Goal: Check status: Check status

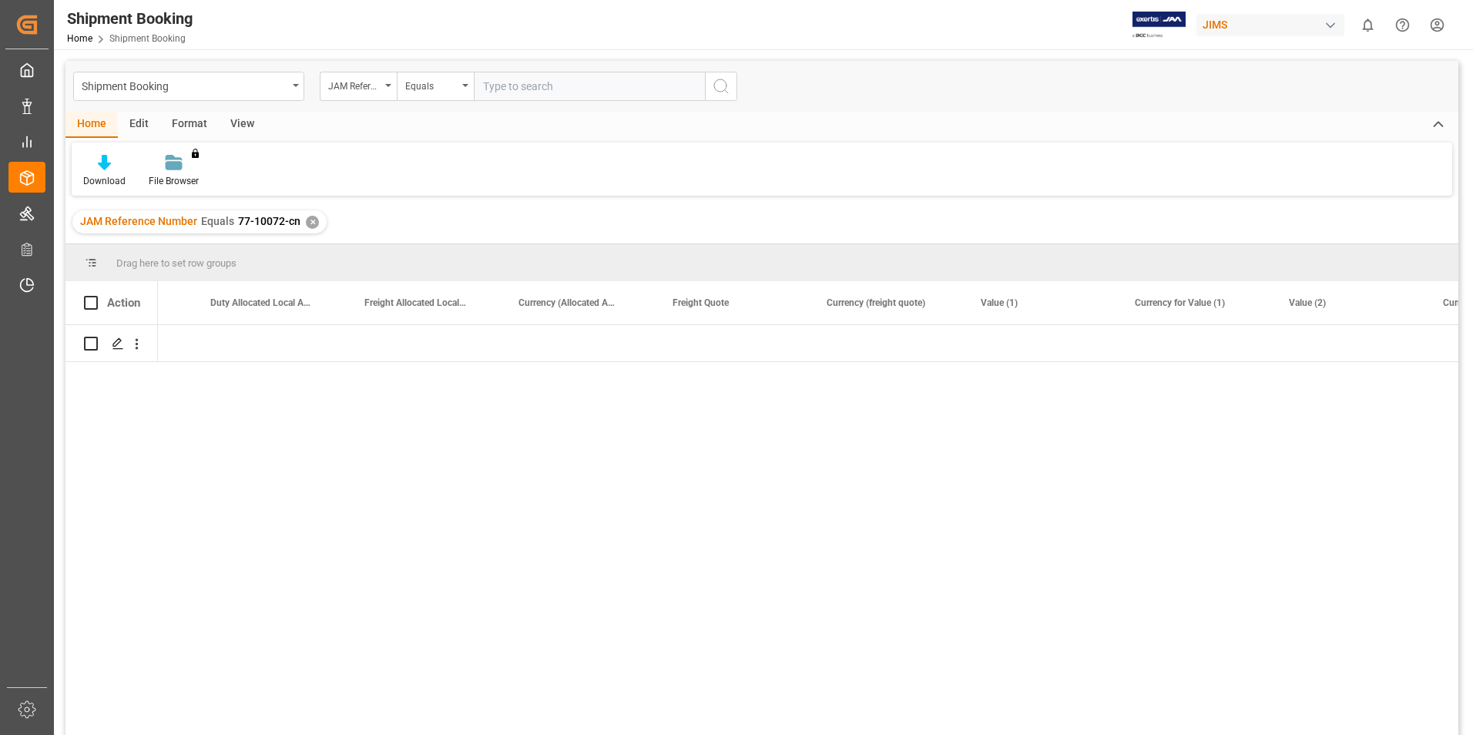
scroll to position [0, 3047]
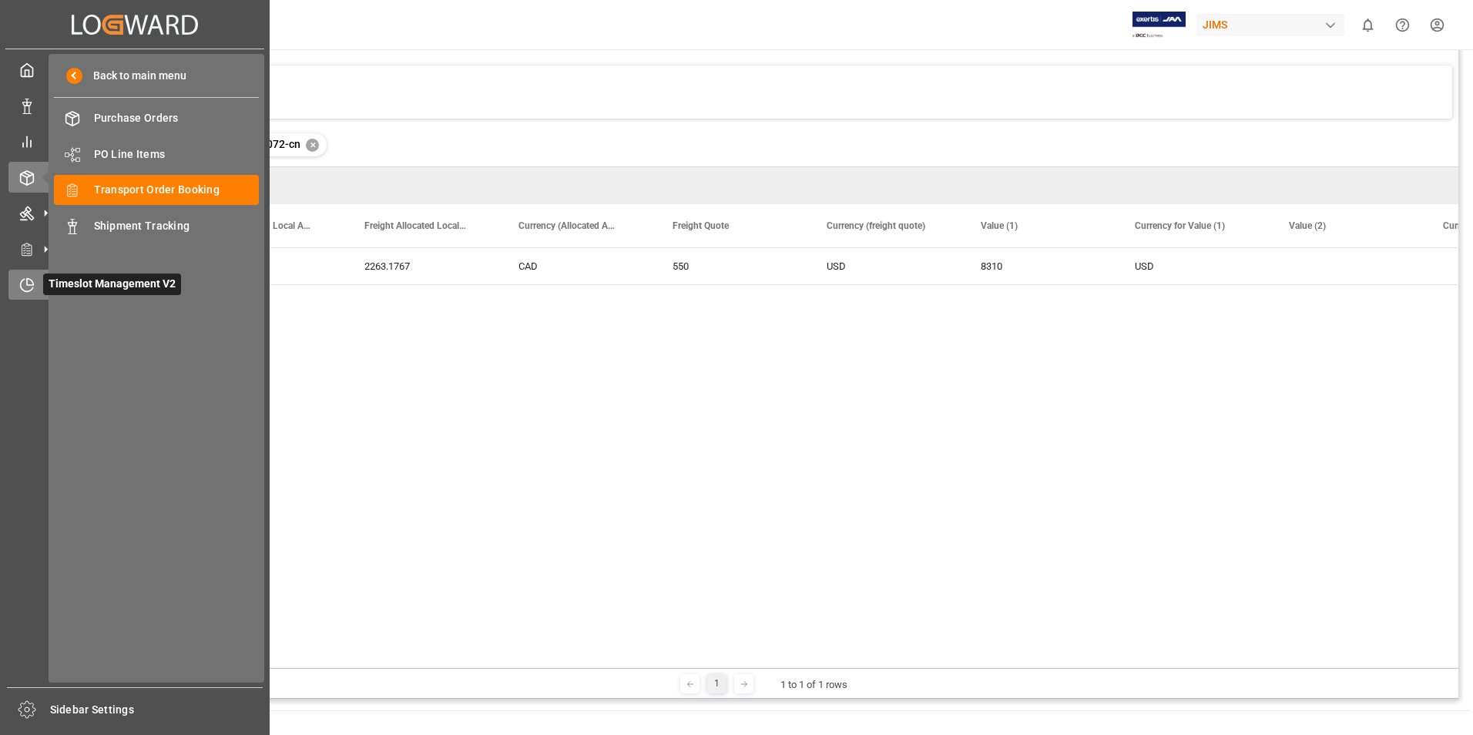
click at [75, 280] on span "Timeslot Management V2" at bounding box center [112, 284] width 138 height 22
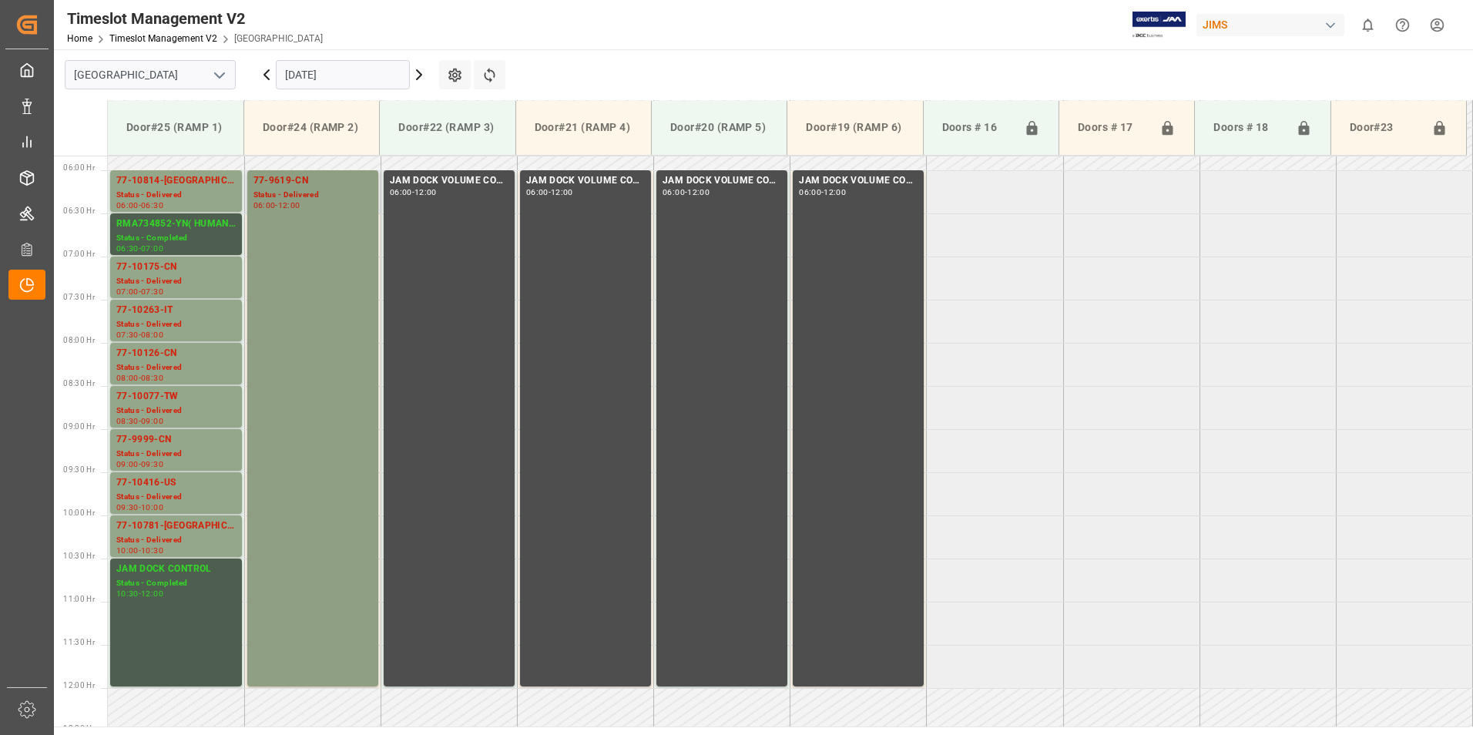
scroll to position [391, 0]
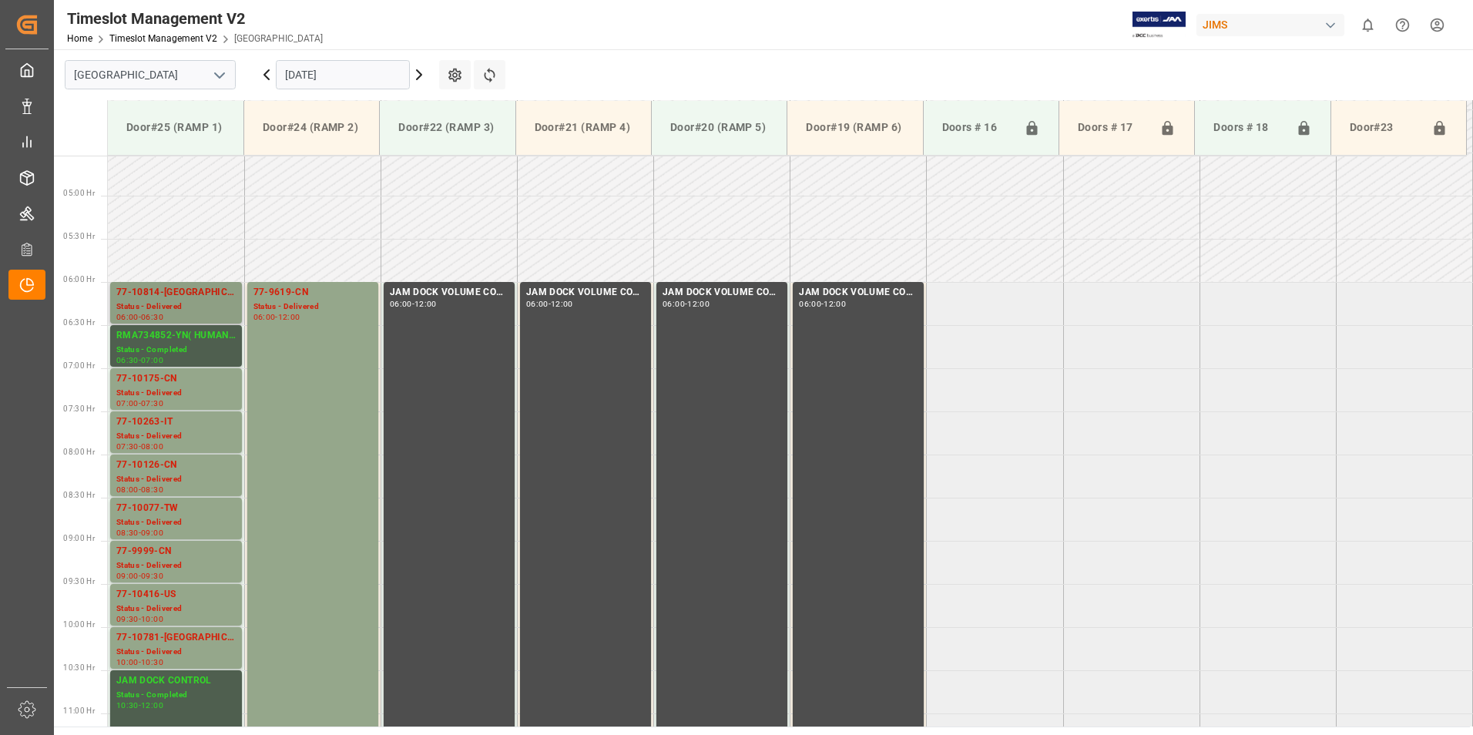
click at [161, 300] on div "77-10814-[GEOGRAPHIC_DATA]" at bounding box center [175, 292] width 119 height 15
click at [151, 385] on div "77-10175-CN" at bounding box center [175, 378] width 119 height 15
click at [153, 429] on div "77-10263-IT" at bounding box center [175, 421] width 119 height 15
click at [163, 467] on div "77-10126-CN" at bounding box center [175, 465] width 119 height 15
click at [168, 514] on div "77-10077-TW" at bounding box center [175, 508] width 119 height 15
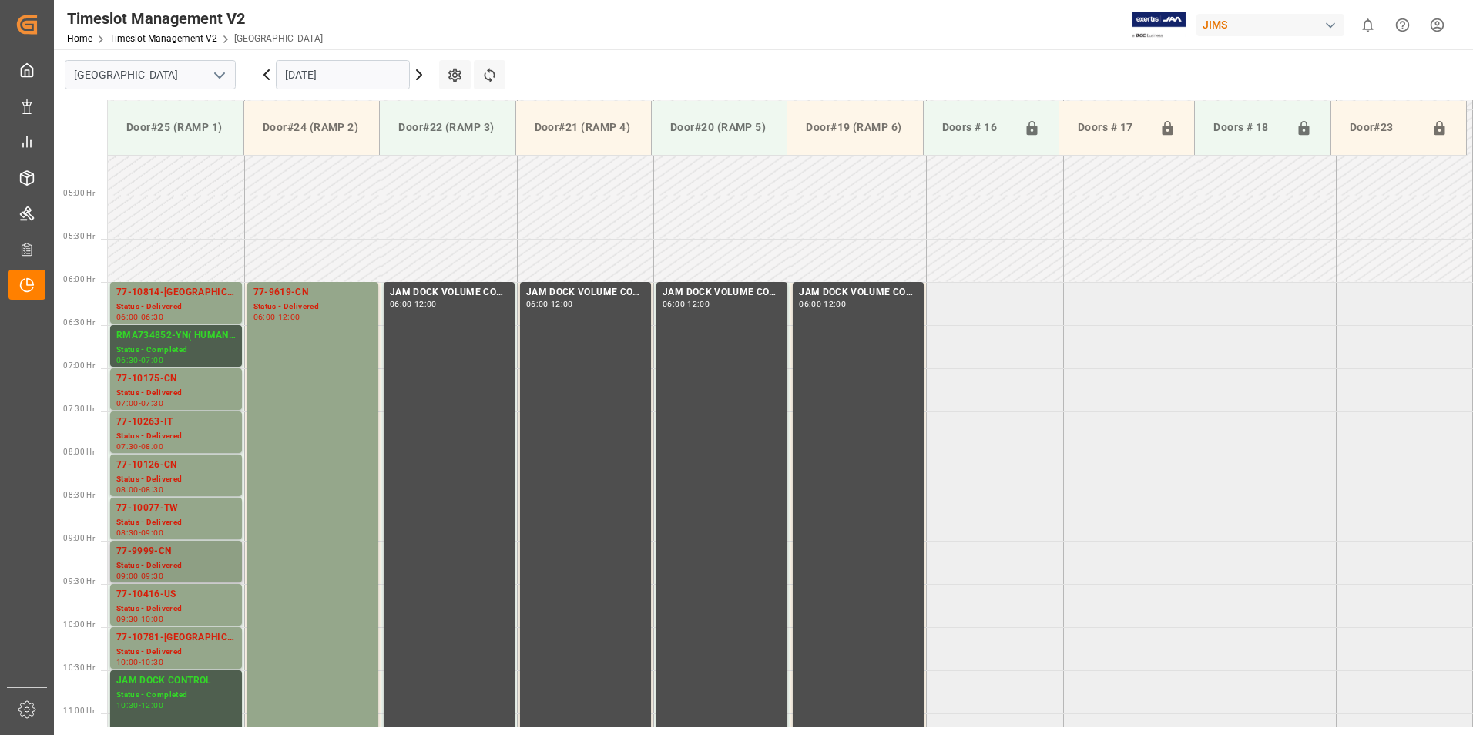
click at [159, 552] on div "77-9999-CN" at bounding box center [175, 551] width 119 height 15
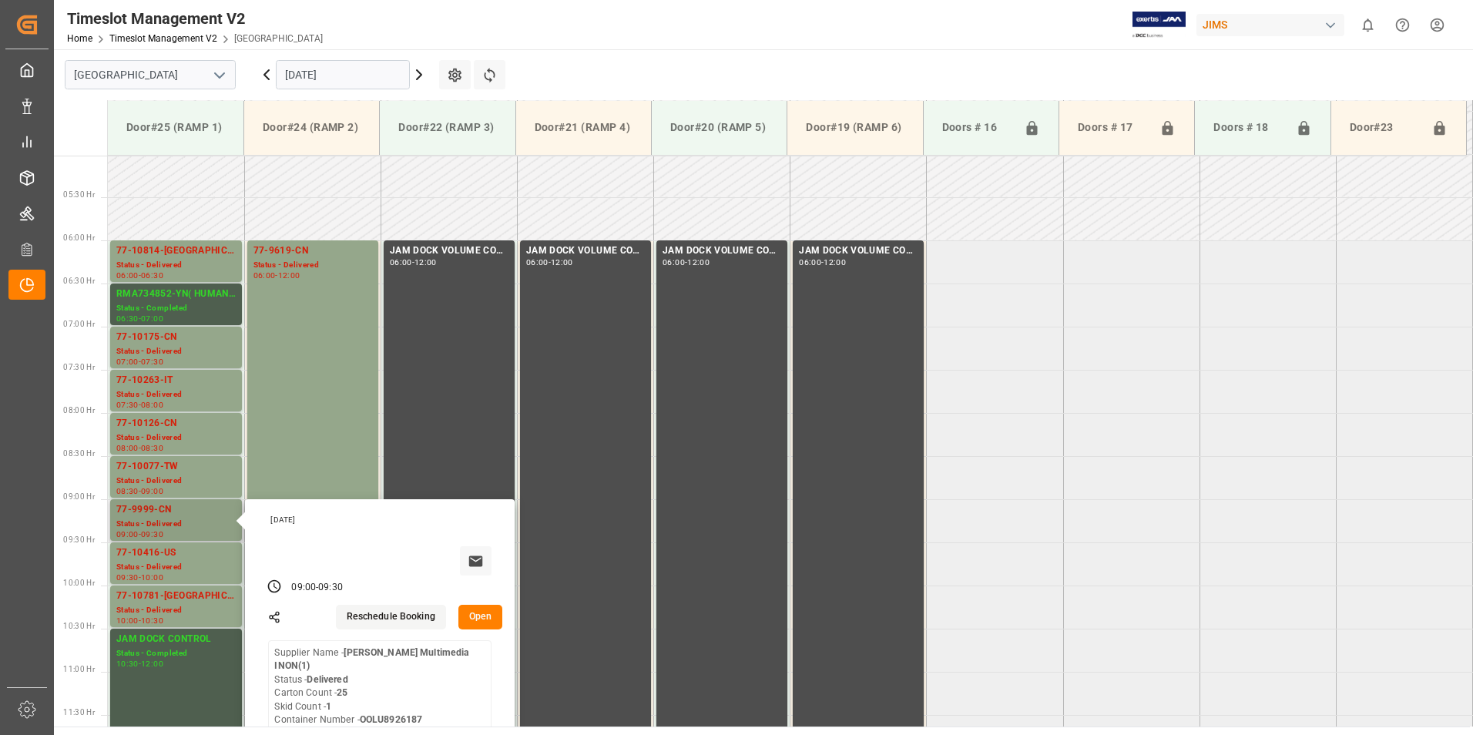
scroll to position [468, 0]
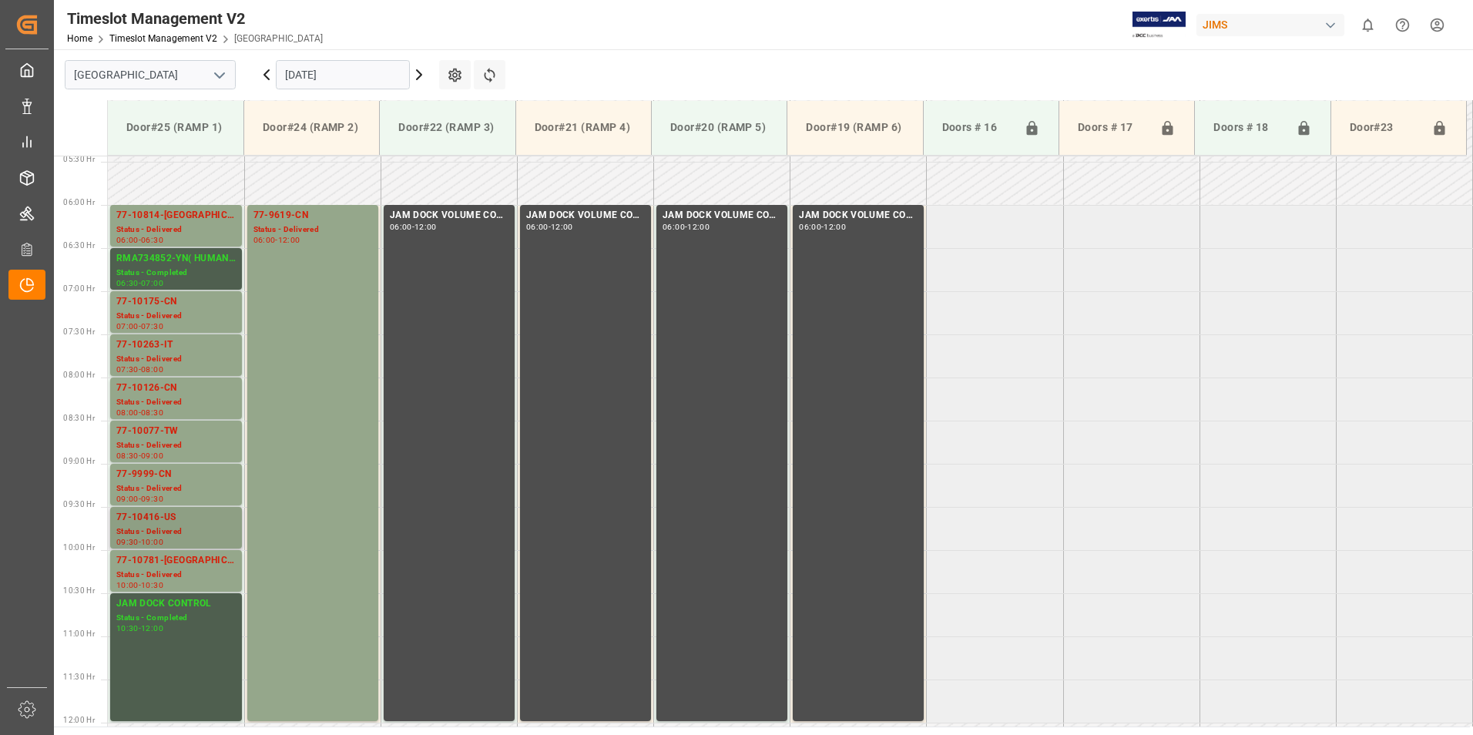
click at [166, 517] on div "77-10416-US" at bounding box center [175, 517] width 119 height 15
click at [159, 568] on div "77-10781-[GEOGRAPHIC_DATA]" at bounding box center [175, 560] width 119 height 15
click at [301, 215] on div "77-9619-CN" at bounding box center [312, 215] width 119 height 15
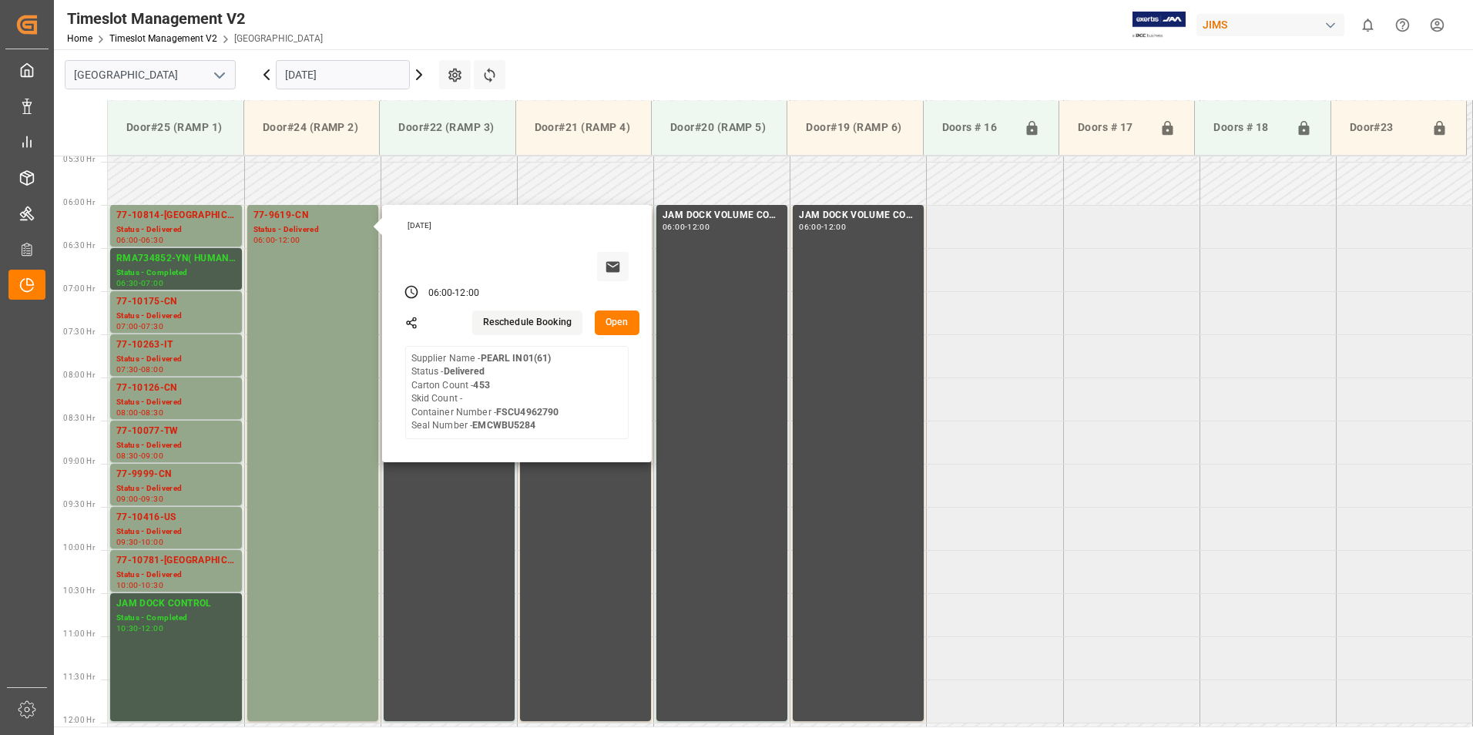
click at [338, 68] on input "[DATE]" at bounding box center [343, 74] width 134 height 29
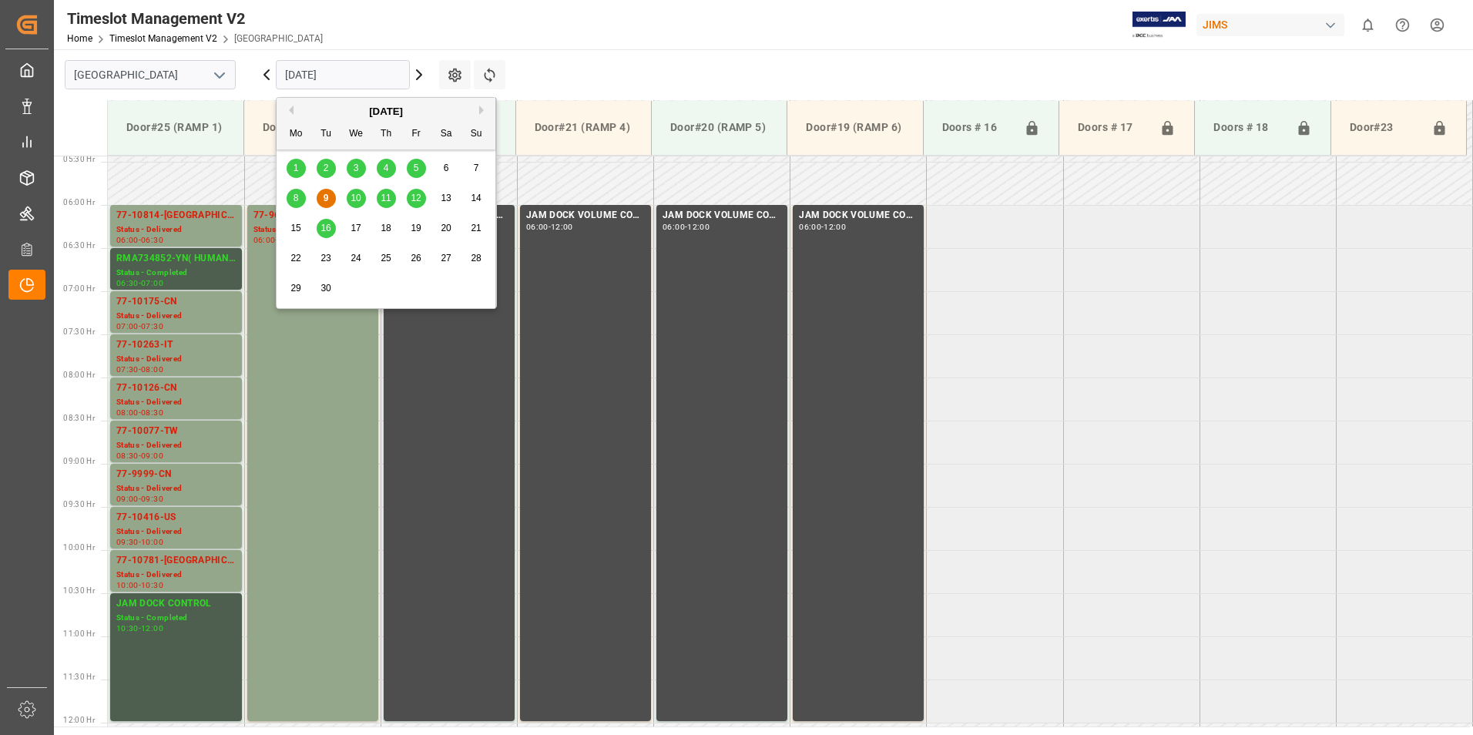
click at [355, 196] on span "10" at bounding box center [355, 198] width 10 height 11
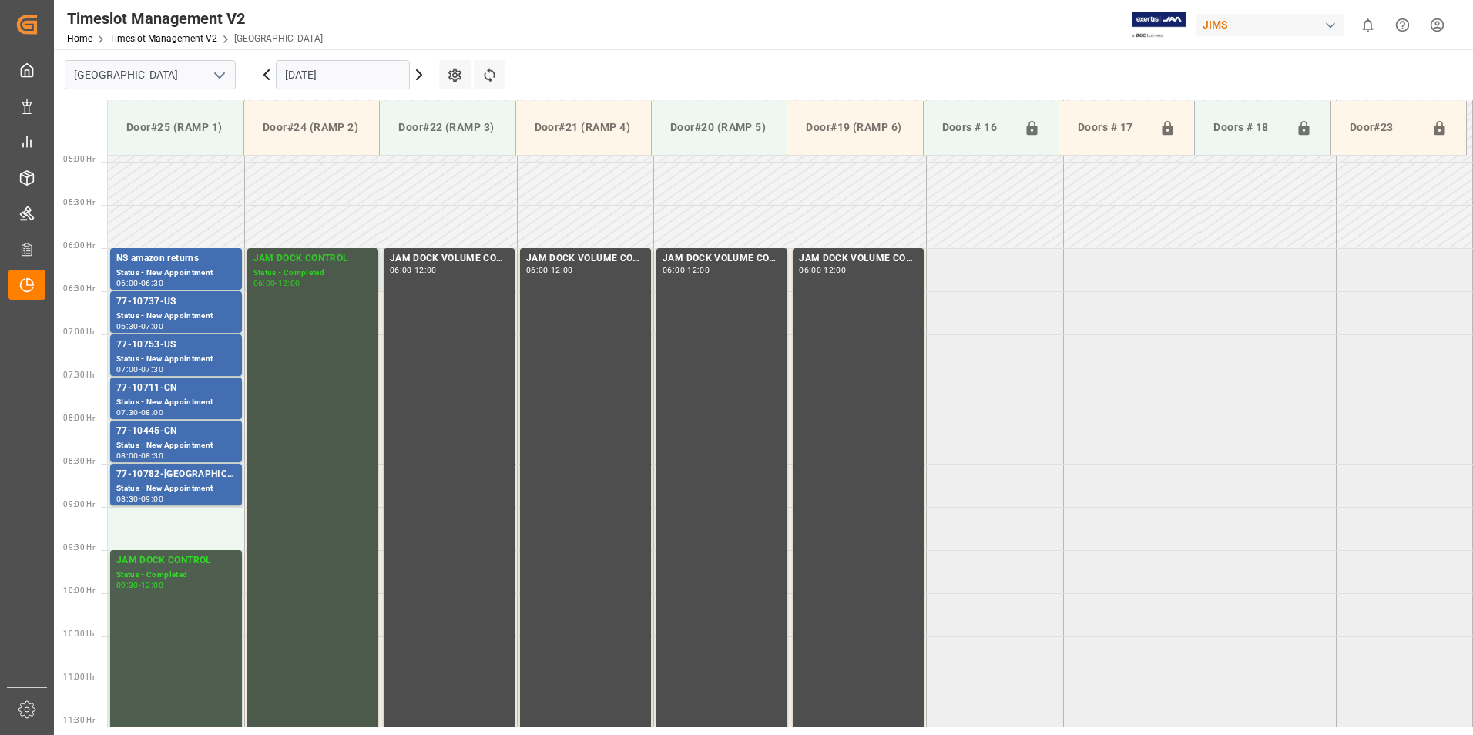
scroll to position [391, 0]
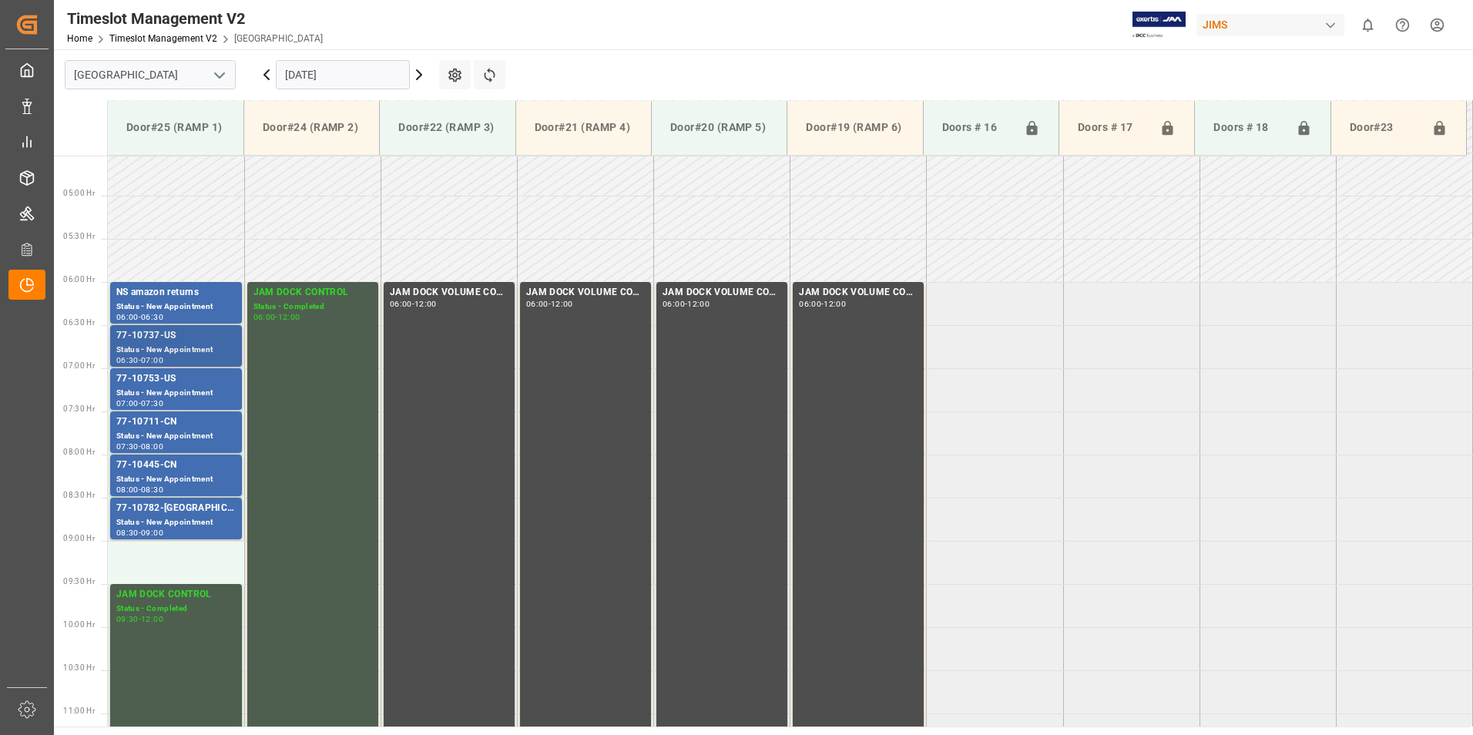
click at [146, 343] on div "77-10737-US" at bounding box center [175, 335] width 119 height 15
click at [157, 381] on div "77-10753-US" at bounding box center [175, 378] width 119 height 15
click at [165, 426] on div "77-10711-CN" at bounding box center [175, 421] width 119 height 15
click at [166, 469] on div "77-10445-CN" at bounding box center [175, 465] width 119 height 15
click at [168, 515] on div "77-10782-[GEOGRAPHIC_DATA]" at bounding box center [175, 508] width 119 height 15
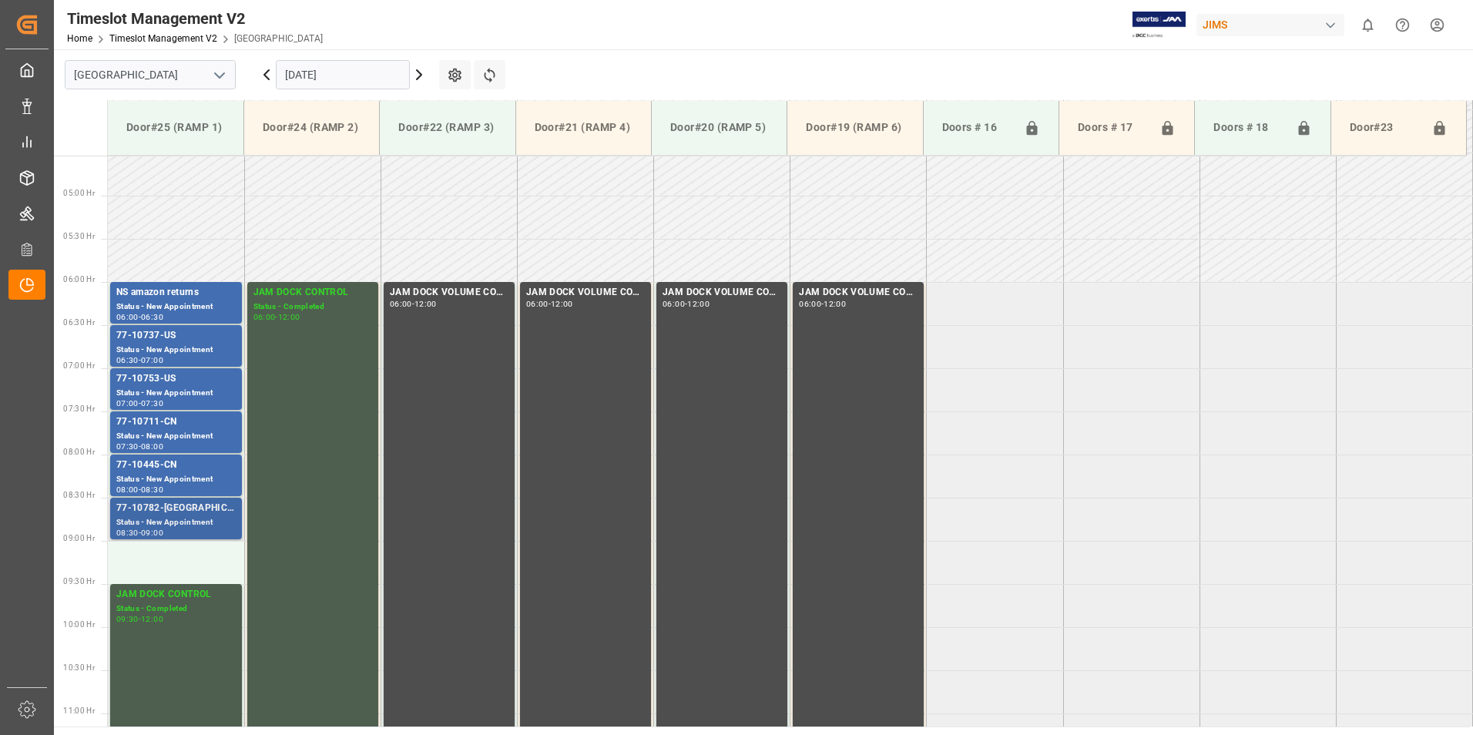
click at [166, 510] on div "77-10782-[GEOGRAPHIC_DATA]" at bounding box center [175, 508] width 119 height 15
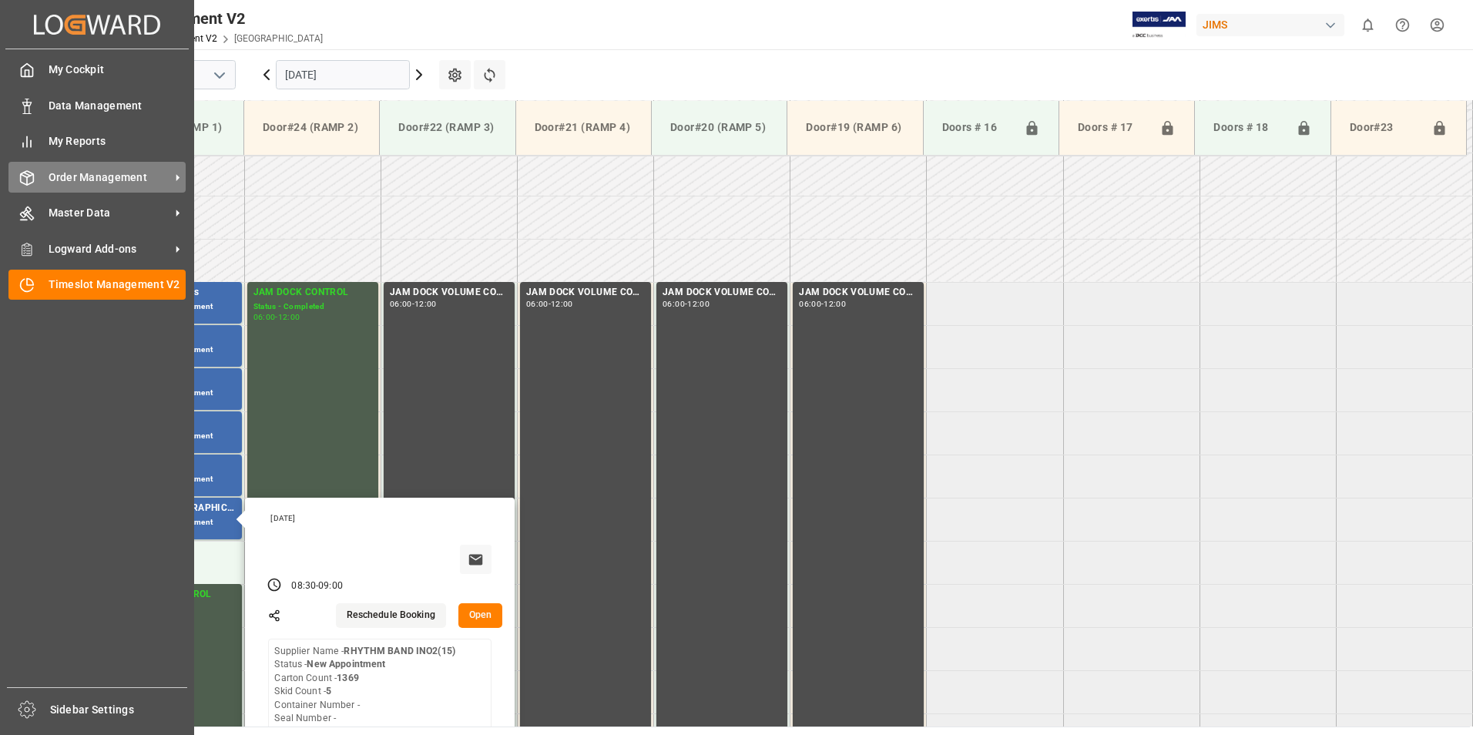
click at [136, 174] on span "Order Management" at bounding box center [110, 177] width 122 height 16
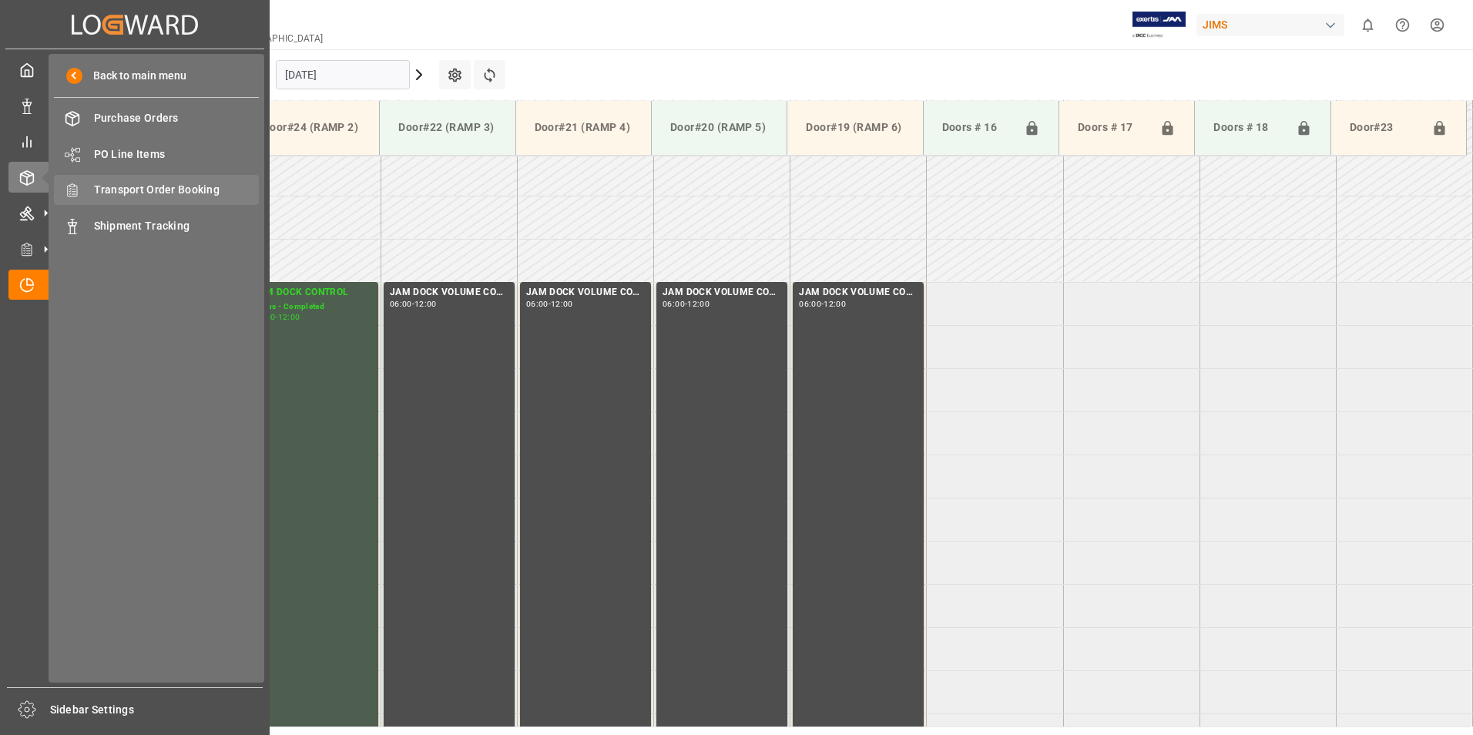
click at [155, 196] on span "Transport Order Booking" at bounding box center [177, 190] width 166 height 16
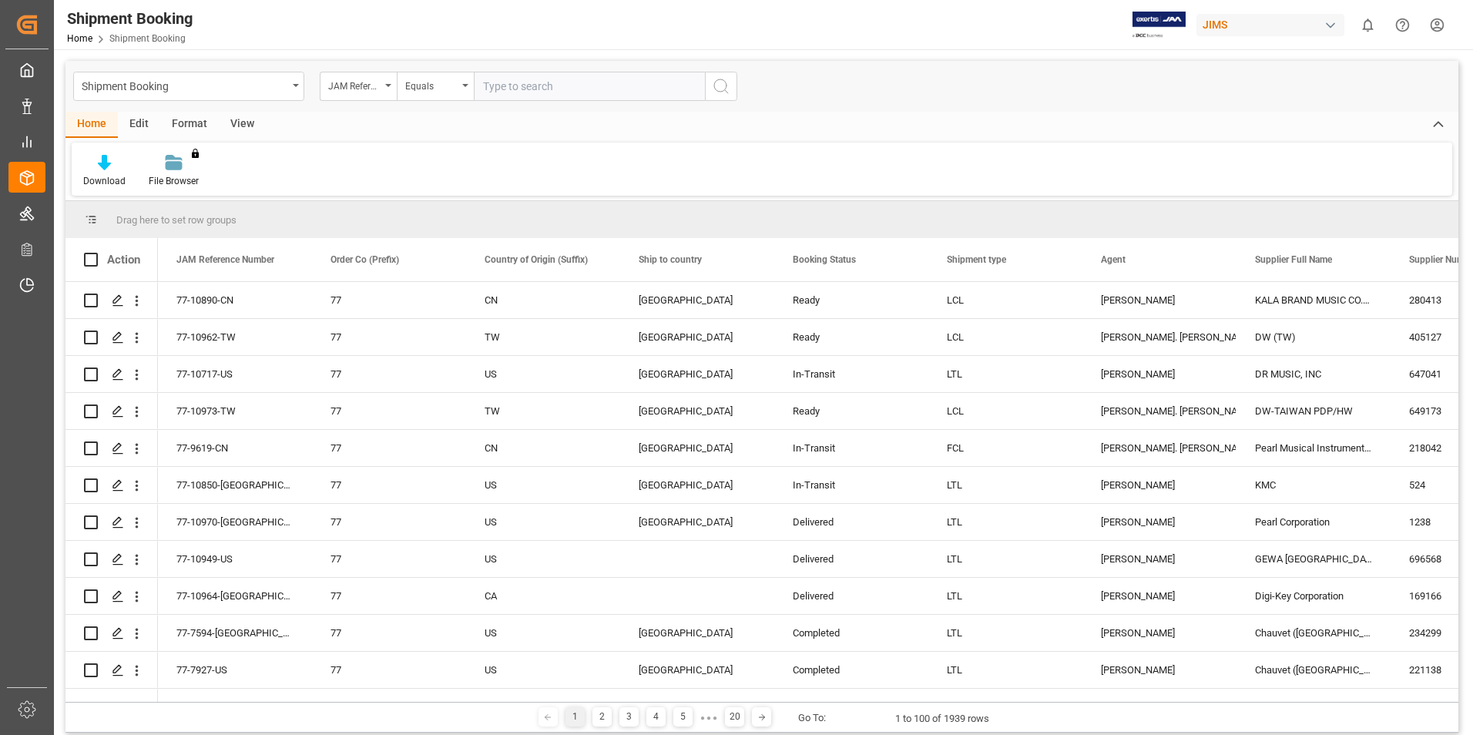
click at [501, 85] on input "text" at bounding box center [589, 86] width 231 height 29
type input "77-10782-[GEOGRAPHIC_DATA]"
click at [726, 86] on circle "search button" at bounding box center [720, 85] width 12 height 12
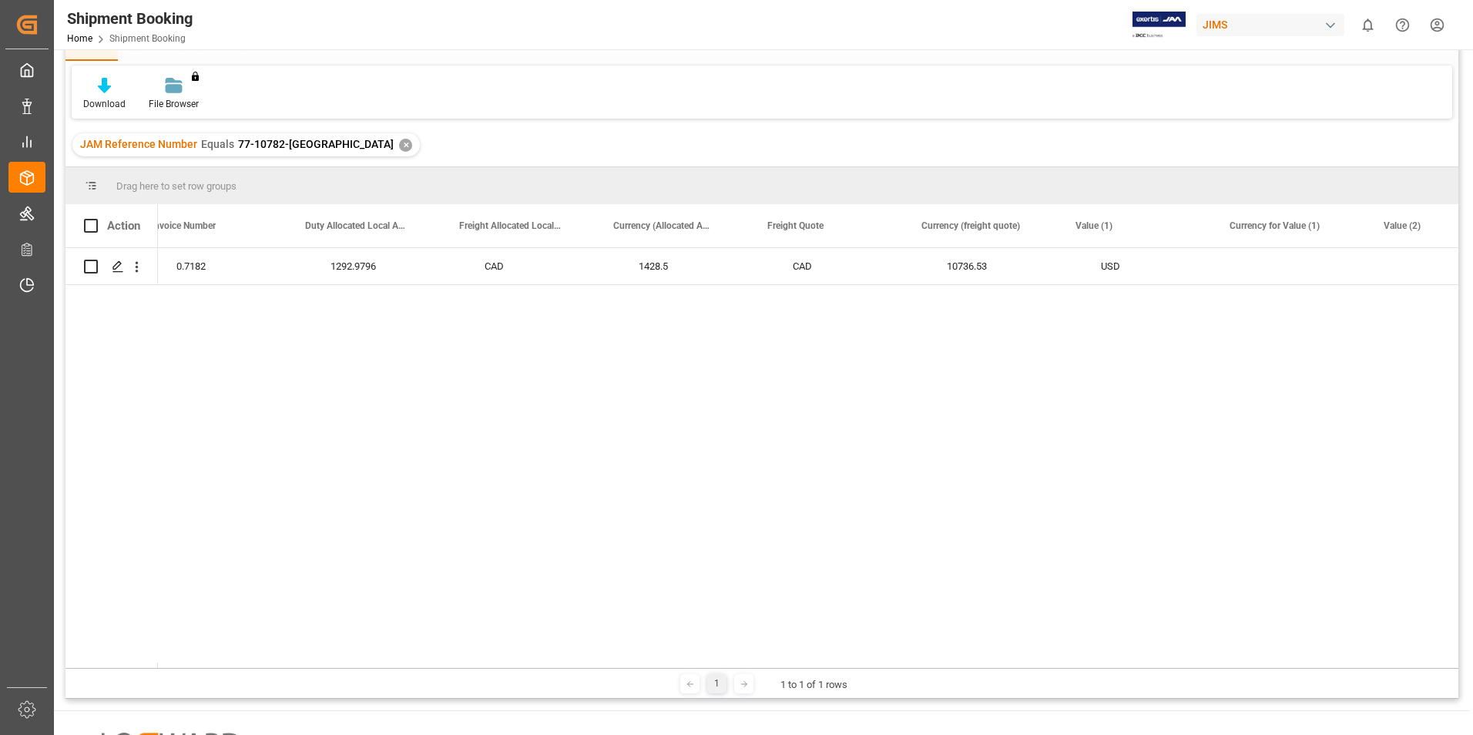
scroll to position [0, 3094]
click at [399, 149] on div "✕" at bounding box center [405, 145] width 13 height 13
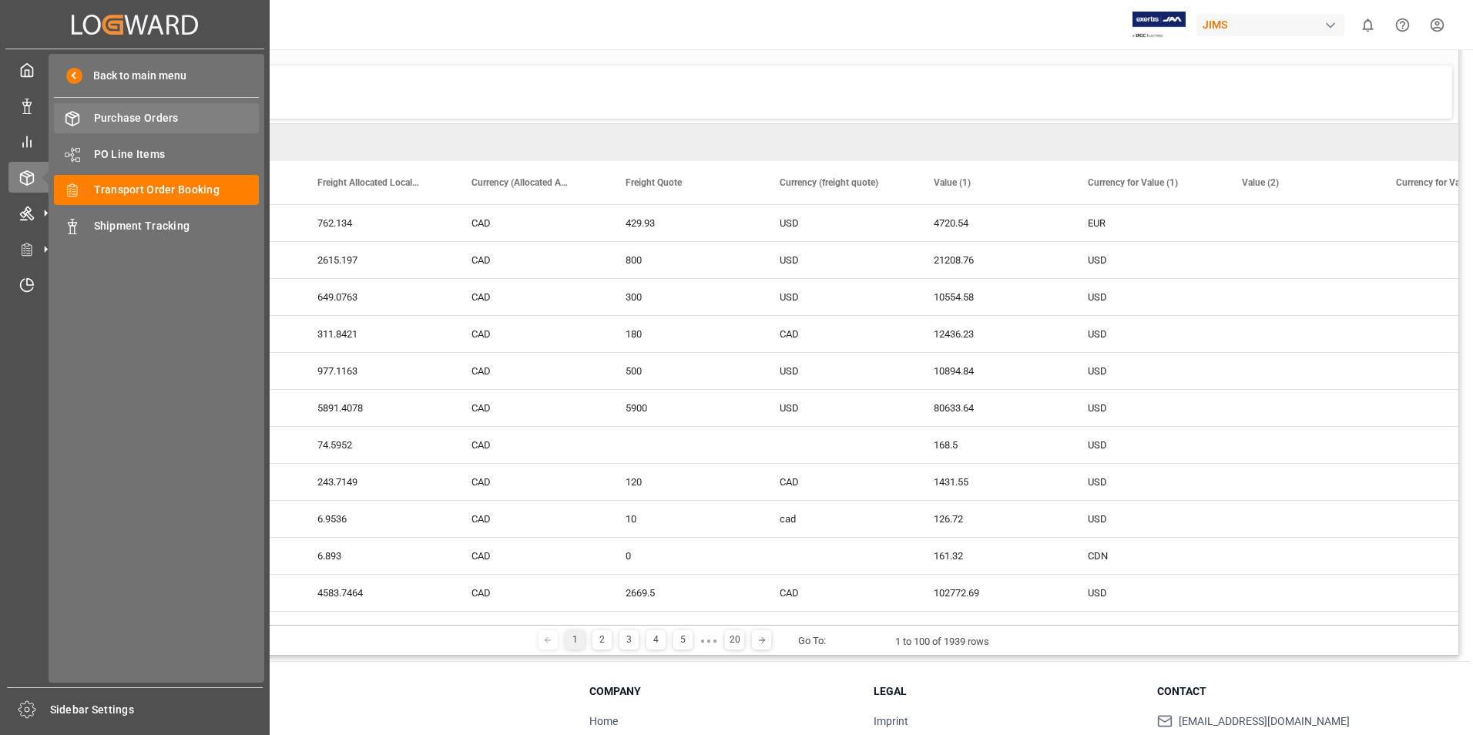
click at [150, 122] on span "Purchase Orders" at bounding box center [177, 118] width 166 height 16
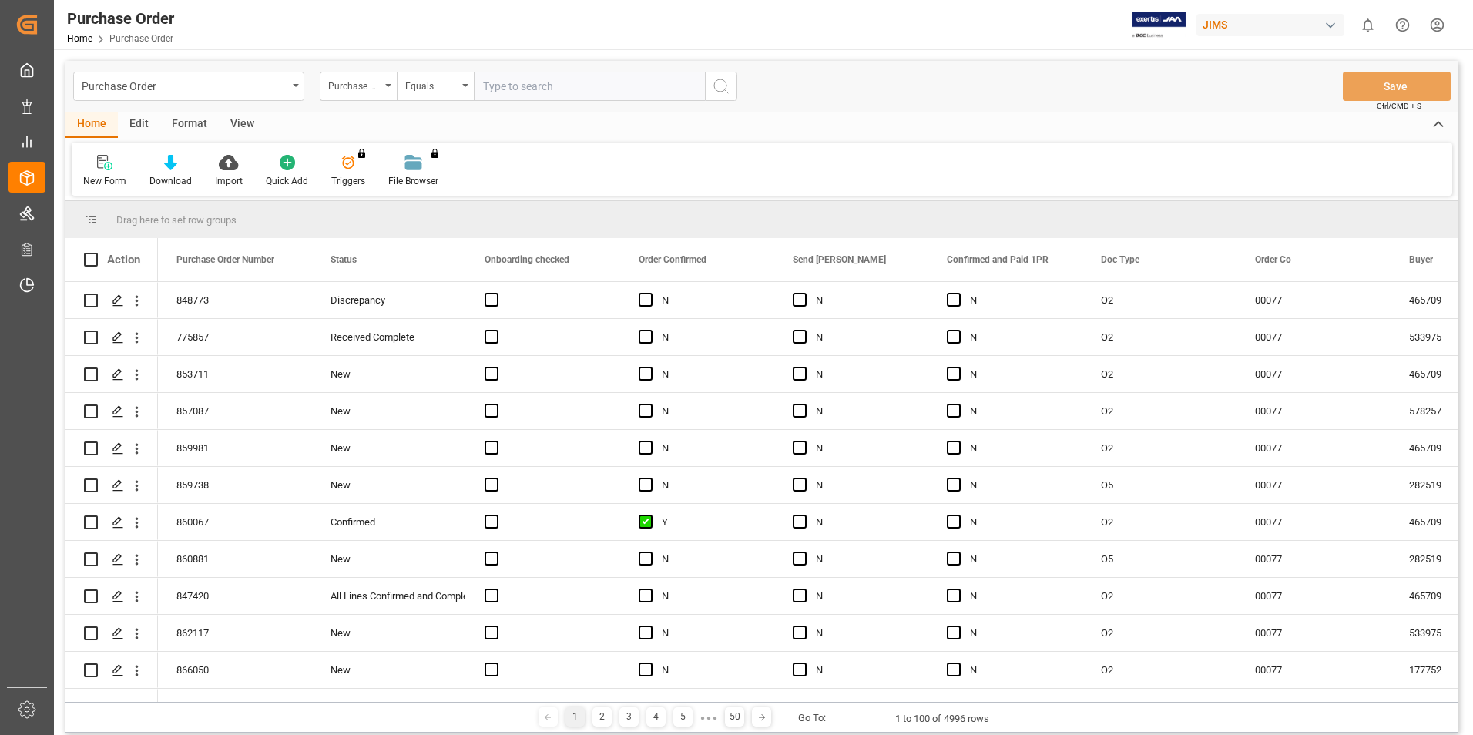
click at [508, 86] on input "text" at bounding box center [589, 86] width 231 height 29
paste input "856734"
type input "856734"
click at [720, 87] on icon "search button" at bounding box center [721, 86] width 18 height 18
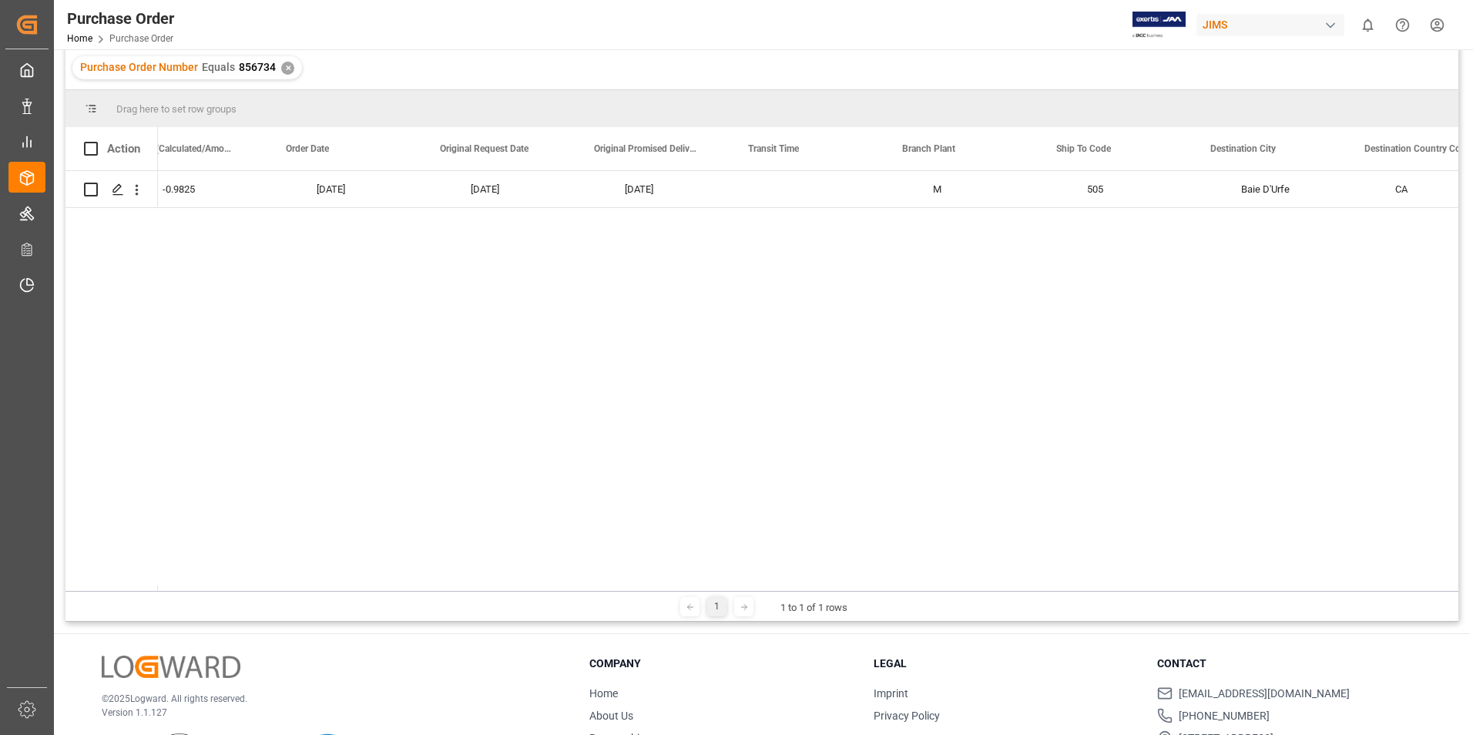
scroll to position [0, 3438]
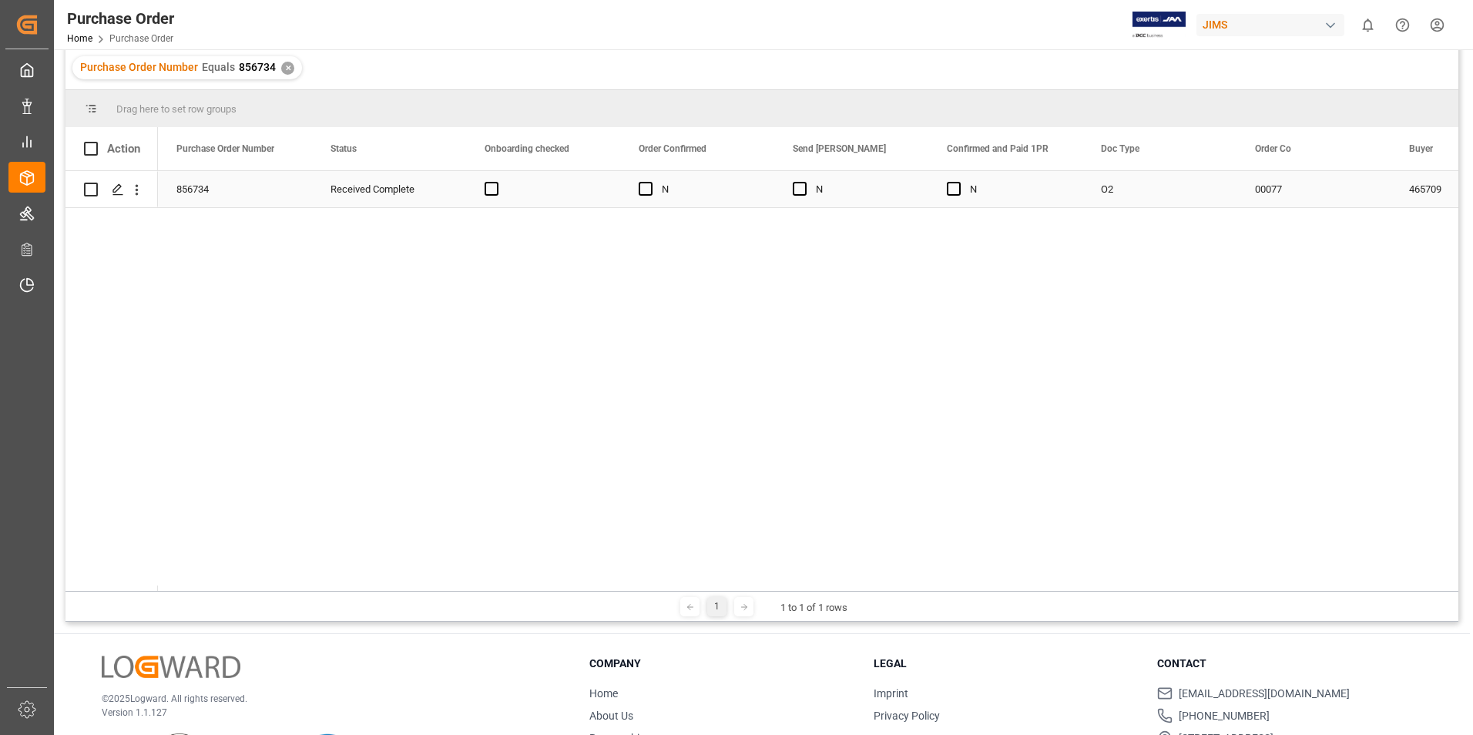
click at [188, 194] on div "856734" at bounding box center [235, 189] width 154 height 36
click at [283, 68] on div "✕" at bounding box center [287, 68] width 13 height 13
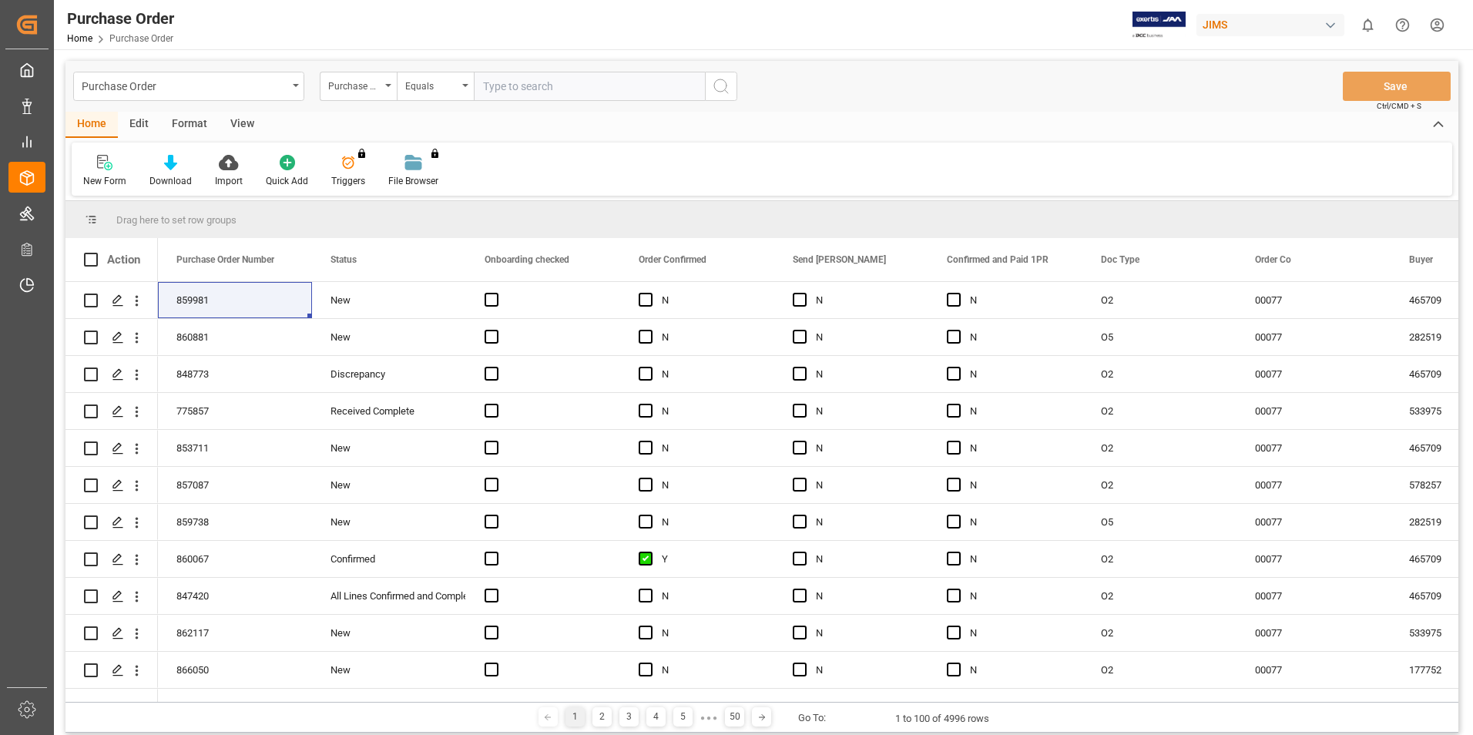
click at [505, 86] on input "text" at bounding box center [589, 86] width 231 height 29
paste input "KH95X"
type input "KH95X"
drag, startPoint x: 568, startPoint y: 89, endPoint x: 453, endPoint y: 85, distance: 115.6
click at [453, 85] on div "Purchase Order Number Equals KH95X" at bounding box center [528, 86] width 417 height 29
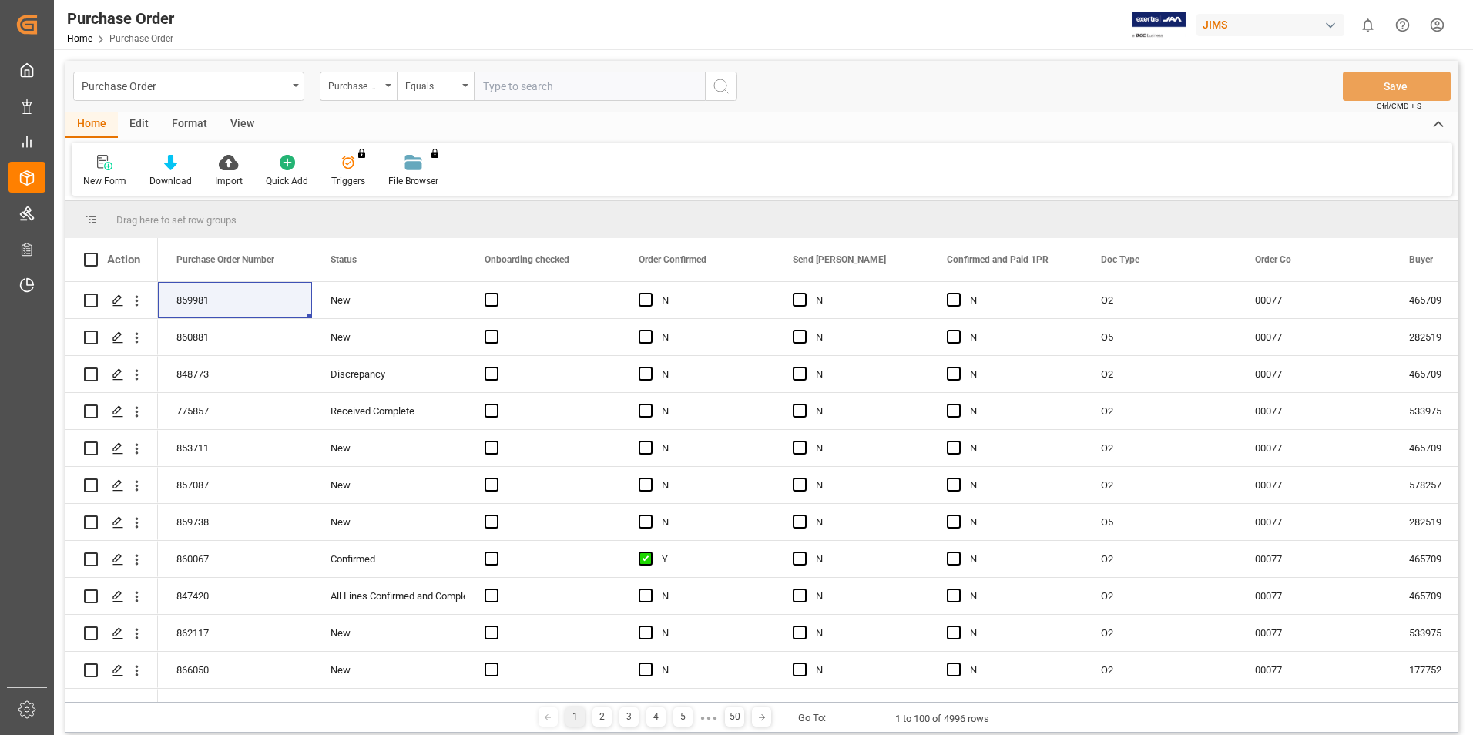
paste input "853354"
type input "853354"
click at [733, 85] on button "search button" at bounding box center [721, 86] width 32 height 29
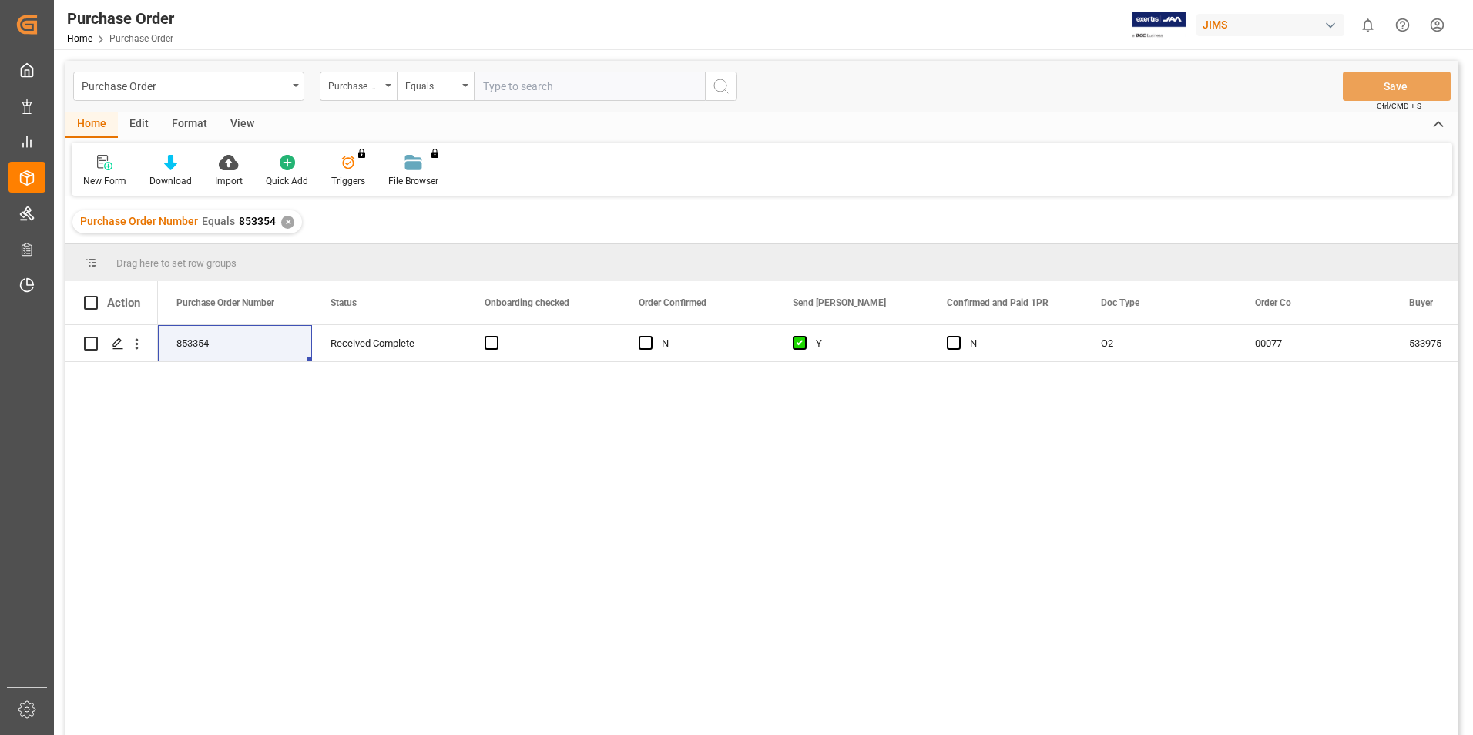
click at [535, 85] on input "text" at bounding box center [589, 86] width 231 height 29
paste input "847704"
type input "847704"
click at [726, 90] on icon "search button" at bounding box center [721, 86] width 18 height 18
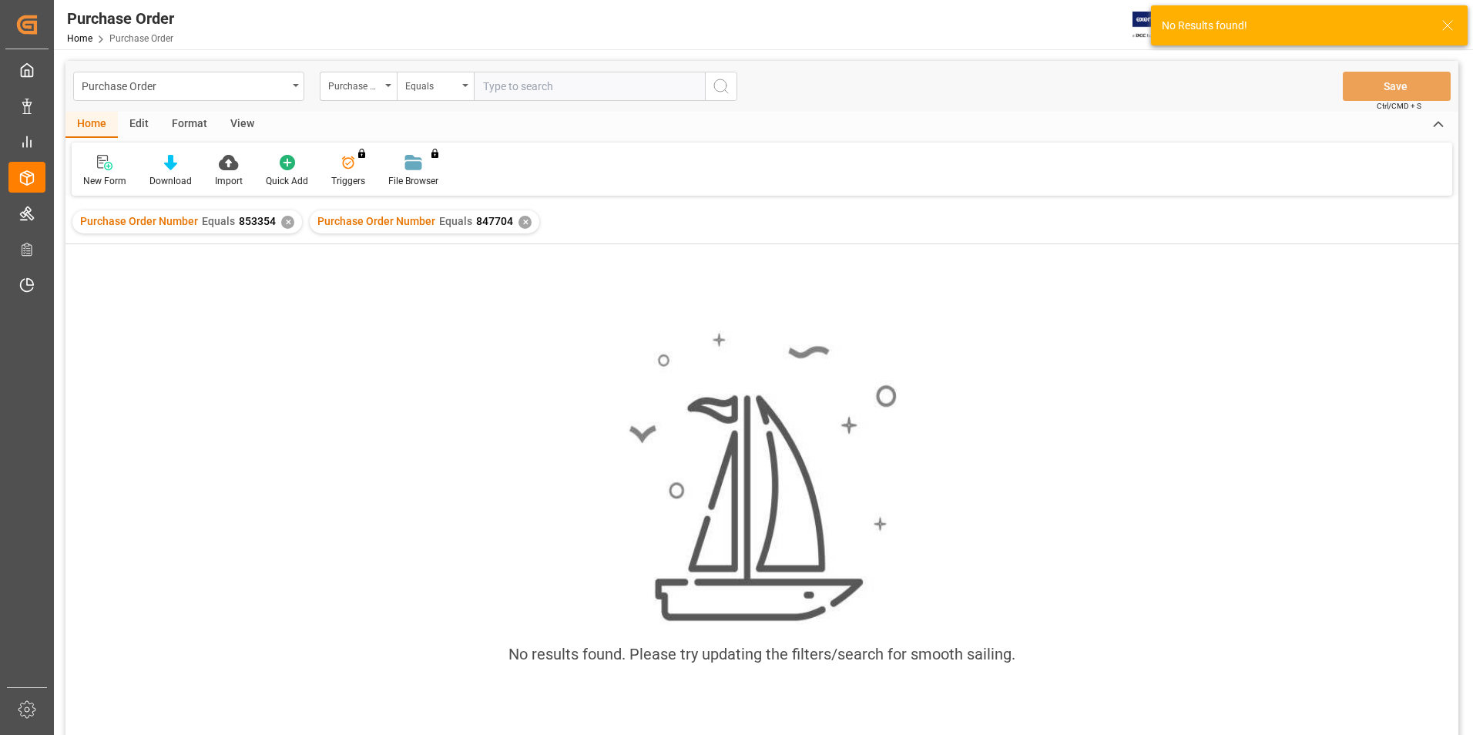
click at [281, 221] on div "✕" at bounding box center [287, 222] width 13 height 13
